Goal: Information Seeking & Learning: Learn about a topic

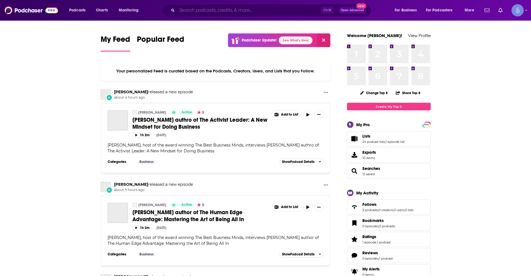
click at [238, 11] on input "Search podcasts, credits, & more..." at bounding box center [249, 10] width 144 height 9
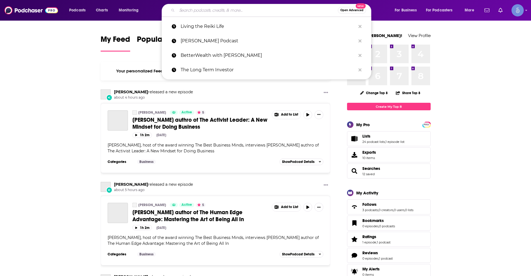
paste input "The Mindful Movement"
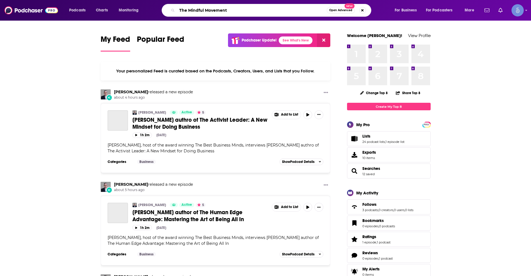
type input "The Mindful Movement"
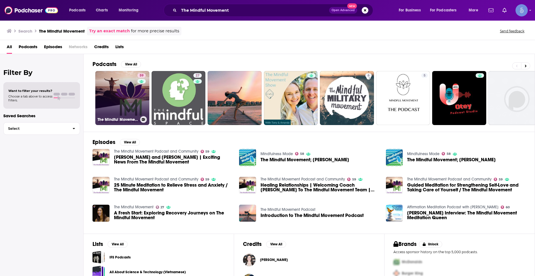
click at [121, 99] on link "59 The Mindful Movement Podcast and Community" at bounding box center [122, 98] width 54 height 54
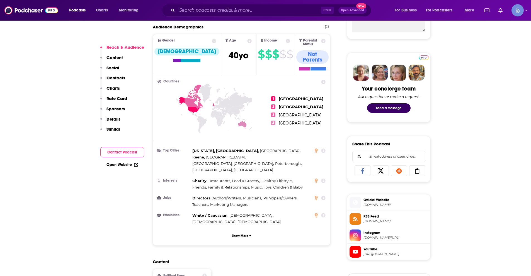
scroll to position [362, 0]
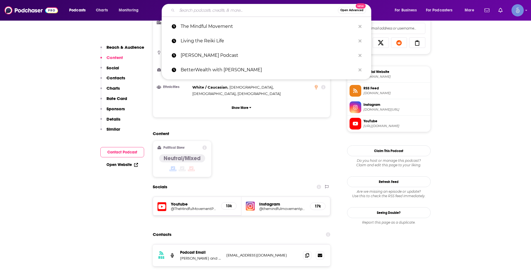
click at [207, 7] on input "Search podcasts, credits, & more..." at bounding box center [257, 10] width 161 height 9
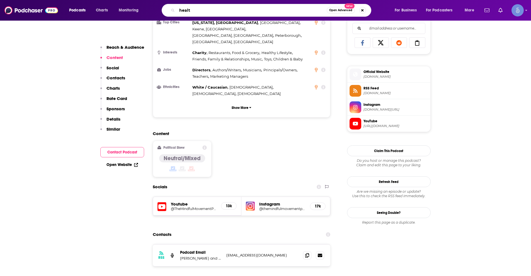
type input "health"
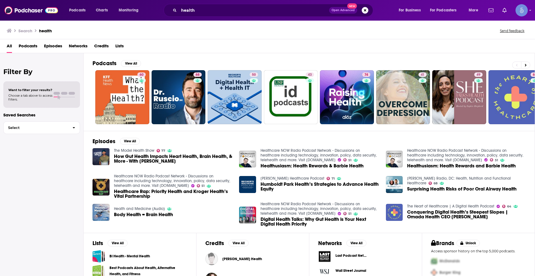
click at [31, 47] on span "Podcasts" at bounding box center [28, 47] width 19 height 11
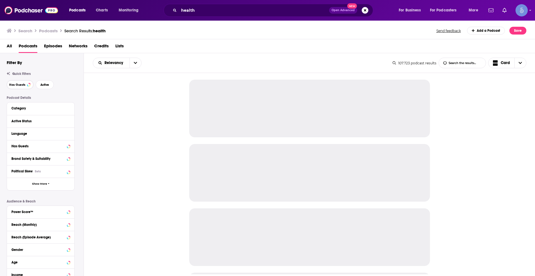
click at [20, 81] on button "Has Guests" at bounding box center [20, 84] width 27 height 9
click at [49, 83] on span "Active" at bounding box center [44, 84] width 9 height 3
click at [68, 134] on icon at bounding box center [68, 133] width 3 height 1
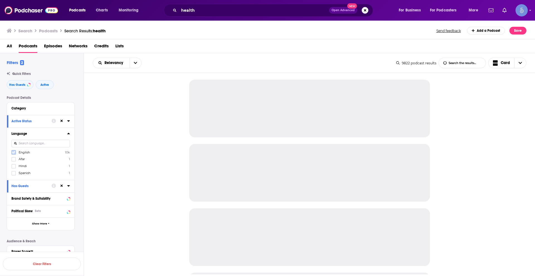
click at [14, 153] on icon at bounding box center [13, 152] width 3 height 3
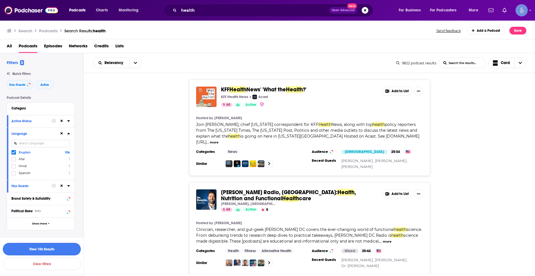
click at [55, 248] on button "View 10k Results" at bounding box center [42, 249] width 78 height 13
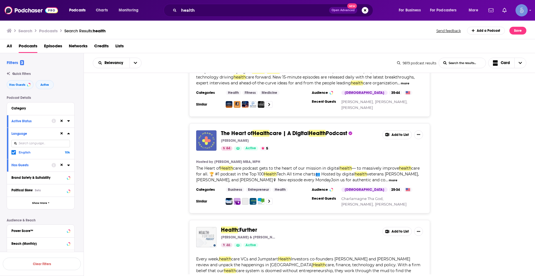
scroll to position [669, 0]
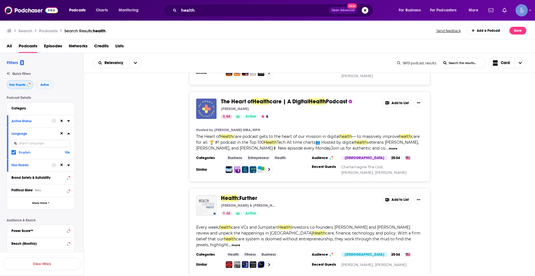
click at [19, 84] on span "Has Guests" at bounding box center [17, 84] width 16 height 3
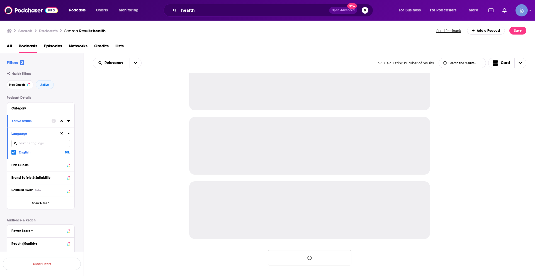
click at [54, 82] on div "Has Guests Active" at bounding box center [45, 84] width 77 height 9
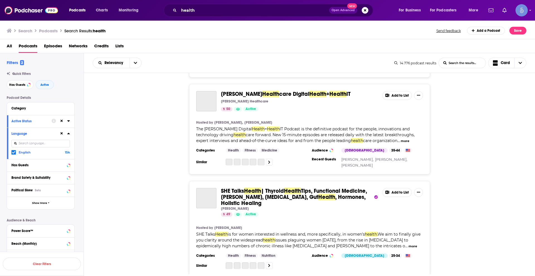
scroll to position [1707, 0]
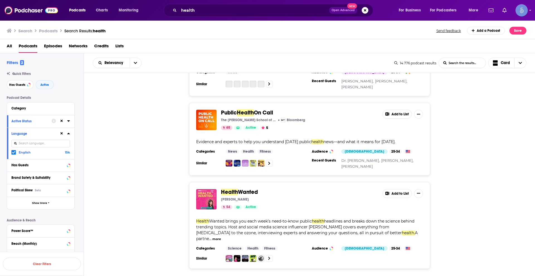
drag, startPoint x: 63, startPoint y: 120, endPoint x: 62, endPoint y: 132, distance: 12.0
click at [62, 120] on button at bounding box center [61, 121] width 4 height 4
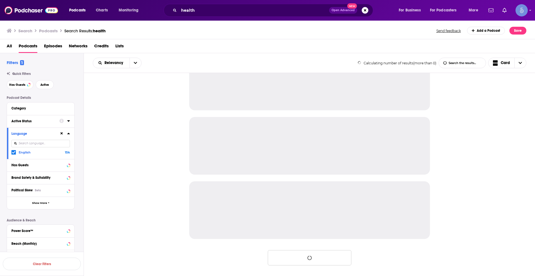
scroll to position [478, 0]
click at [62, 133] on icon at bounding box center [62, 133] width 3 height 3
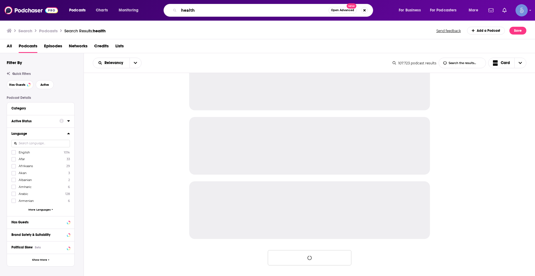
click at [213, 8] on input "health" at bounding box center [254, 10] width 150 height 9
paste input "Reclaiming with [PERSON_NAME]"
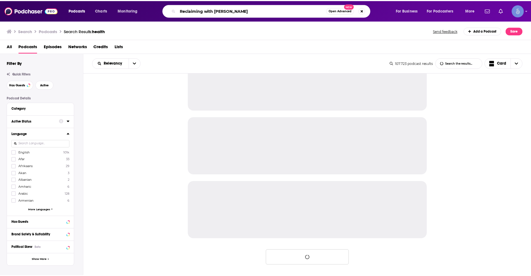
scroll to position [1728, 0]
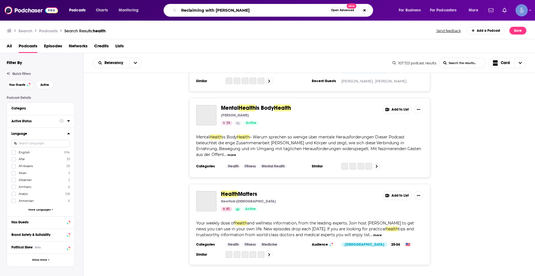
type input "Reclaiming with [PERSON_NAME]"
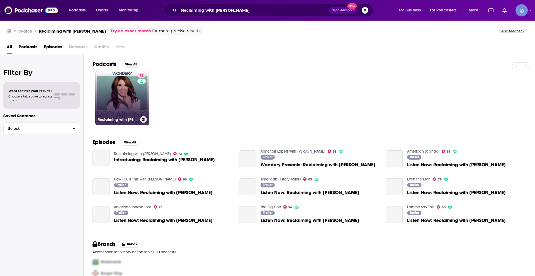
click at [140, 97] on div "72" at bounding box center [142, 94] width 10 height 43
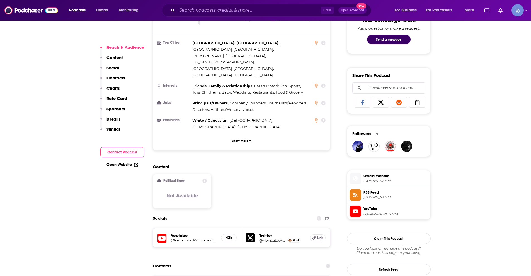
scroll to position [390, 0]
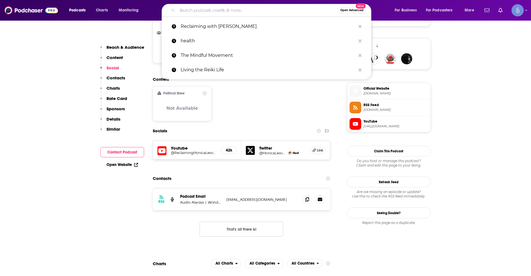
click at [245, 13] on input "Search podcasts, credits, & more..." at bounding box center [257, 10] width 161 height 9
paste input "Detox Retox with [PERSON_NAME]"
type input "Detox Retox with [PERSON_NAME]"
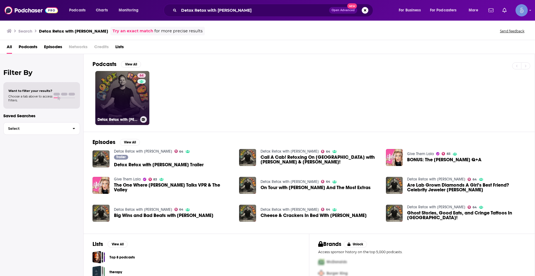
click at [122, 93] on link "64 Detox Retox with [PERSON_NAME]" at bounding box center [122, 98] width 54 height 54
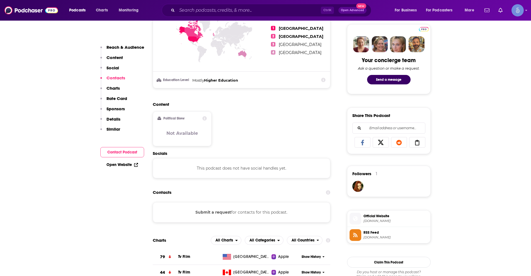
scroll to position [362, 0]
